Goal: Navigation & Orientation: Find specific page/section

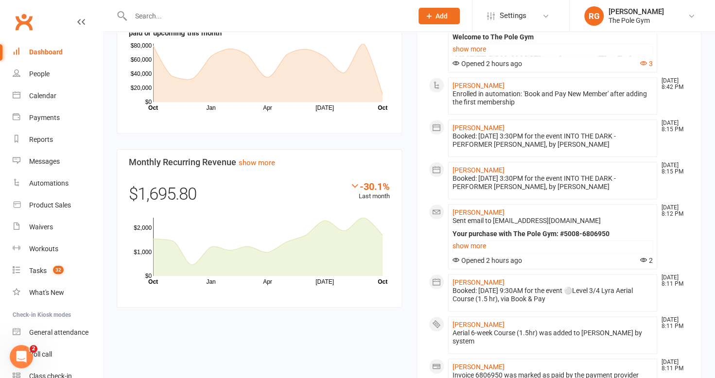
scroll to position [434, 0]
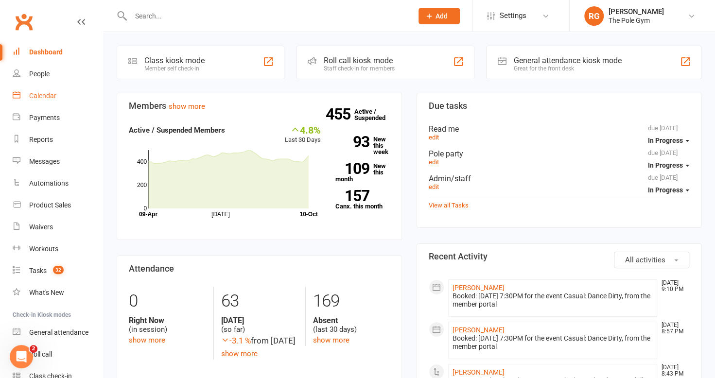
click at [33, 101] on link "Calendar" at bounding box center [58, 96] width 90 height 22
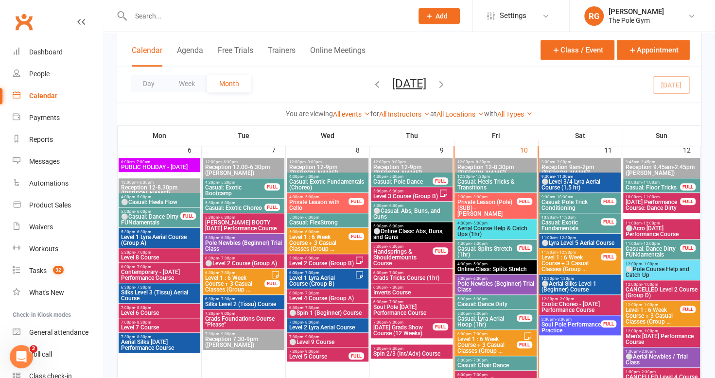
scroll to position [376, 0]
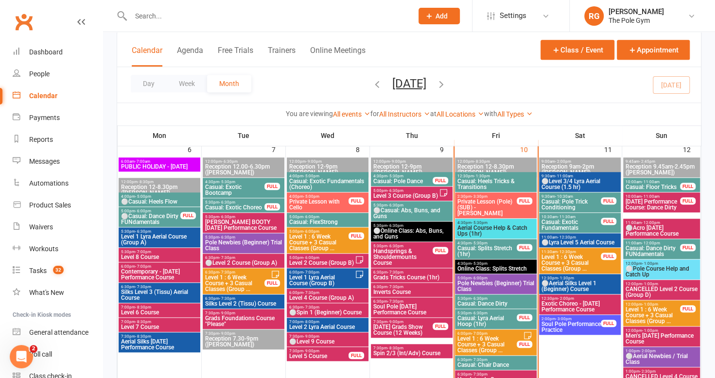
click at [236, 264] on span "⚪Level 2 Course (Group A)" at bounding box center [244, 263] width 78 height 6
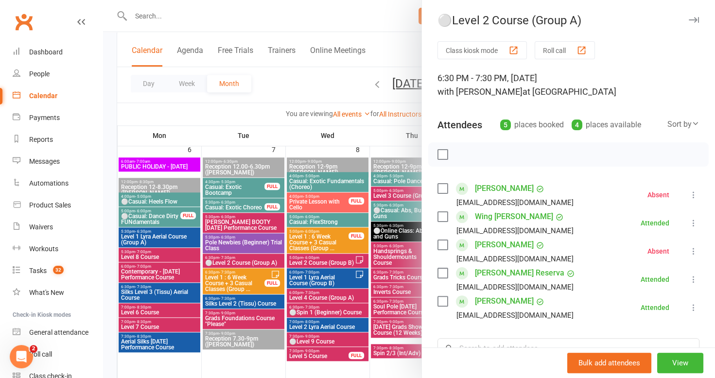
click at [689, 18] on icon "button" at bounding box center [694, 20] width 10 height 6
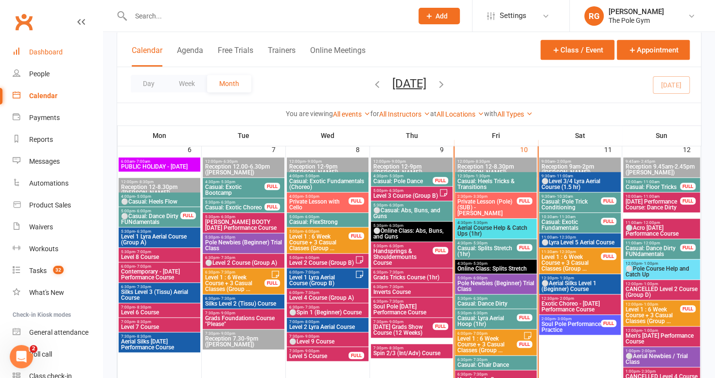
click at [55, 52] on div "Dashboard" at bounding box center [46, 52] width 34 height 8
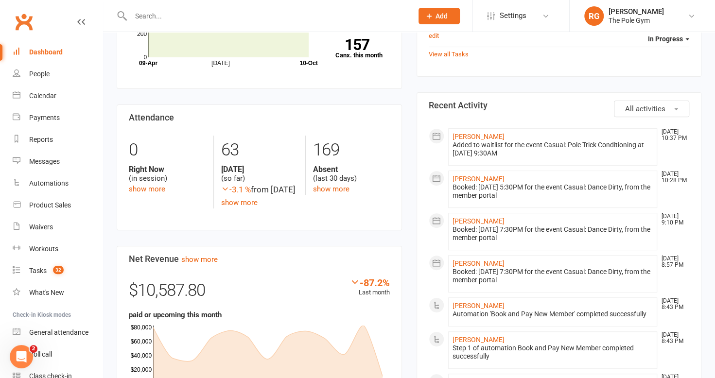
scroll to position [152, 0]
click at [42, 100] on link "Calendar" at bounding box center [58, 96] width 90 height 22
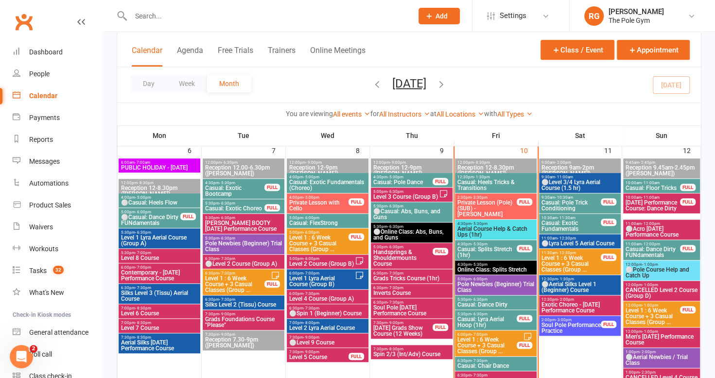
scroll to position [376, 0]
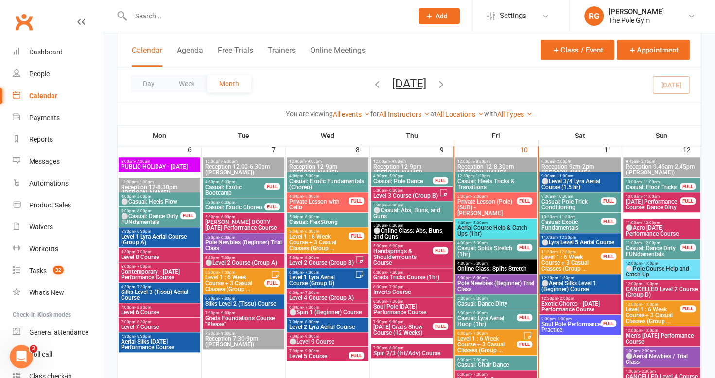
click at [570, 201] on span "Casual: Pole Trick Conditioning" at bounding box center [571, 205] width 60 height 12
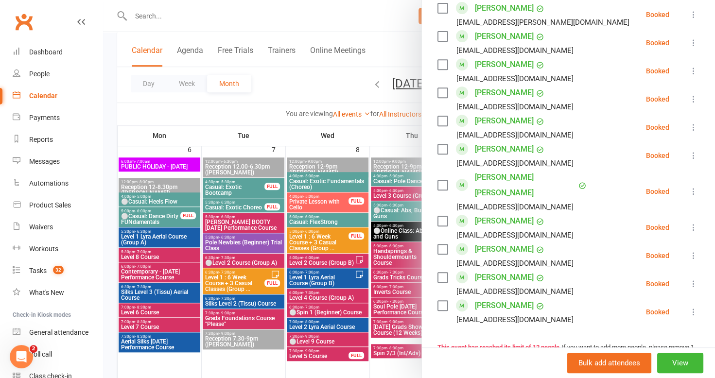
scroll to position [222, 0]
click at [40, 96] on div "Calendar" at bounding box center [43, 96] width 28 height 8
click at [42, 59] on link "Dashboard" at bounding box center [58, 52] width 90 height 22
